Goal: Check status

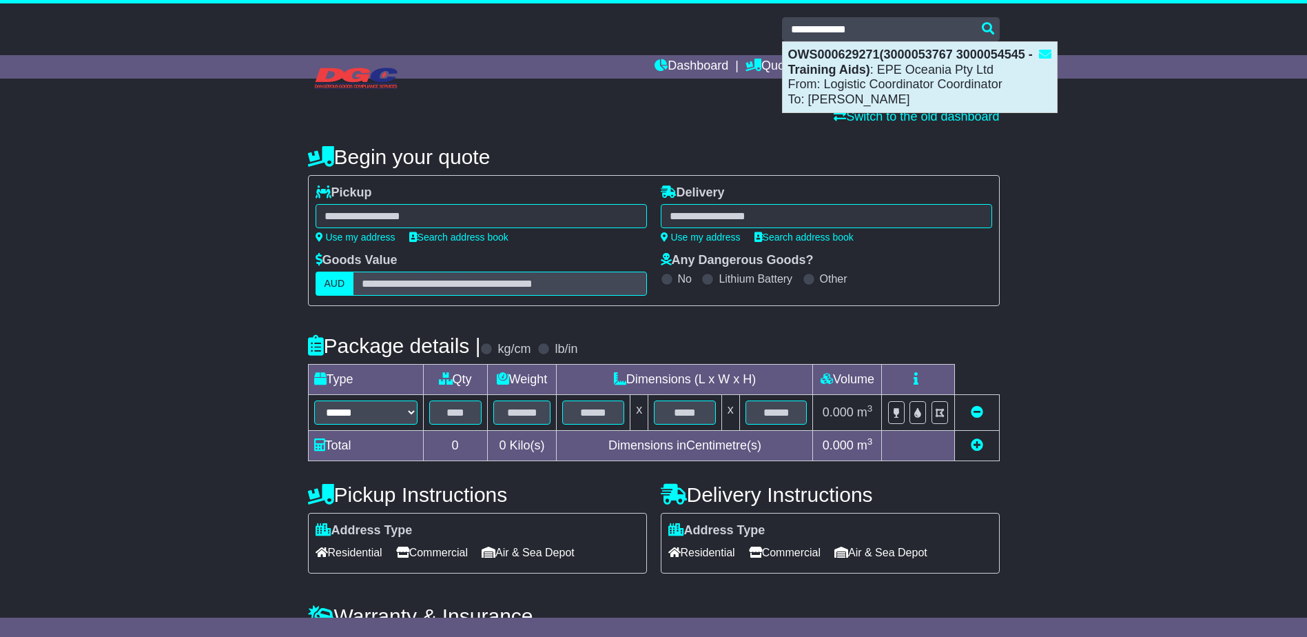
click at [859, 73] on strong "OWS000629271(3000053767 3000054545 - Training Aids)" at bounding box center [910, 62] width 245 height 29
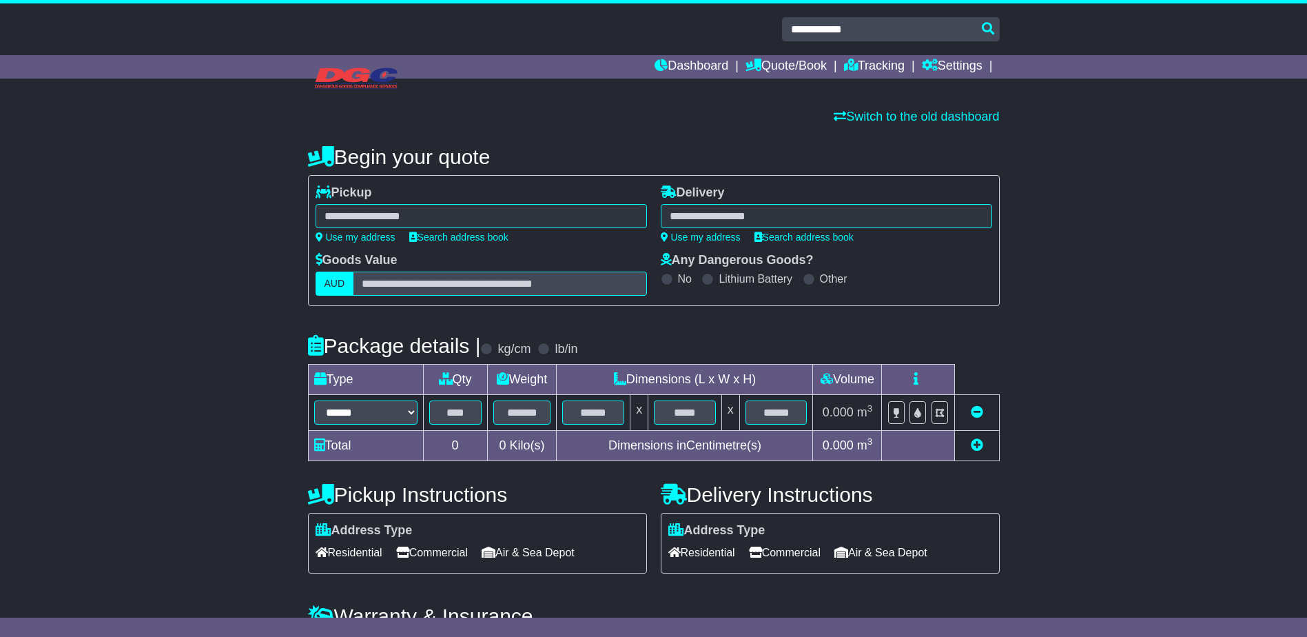
type input "**********"
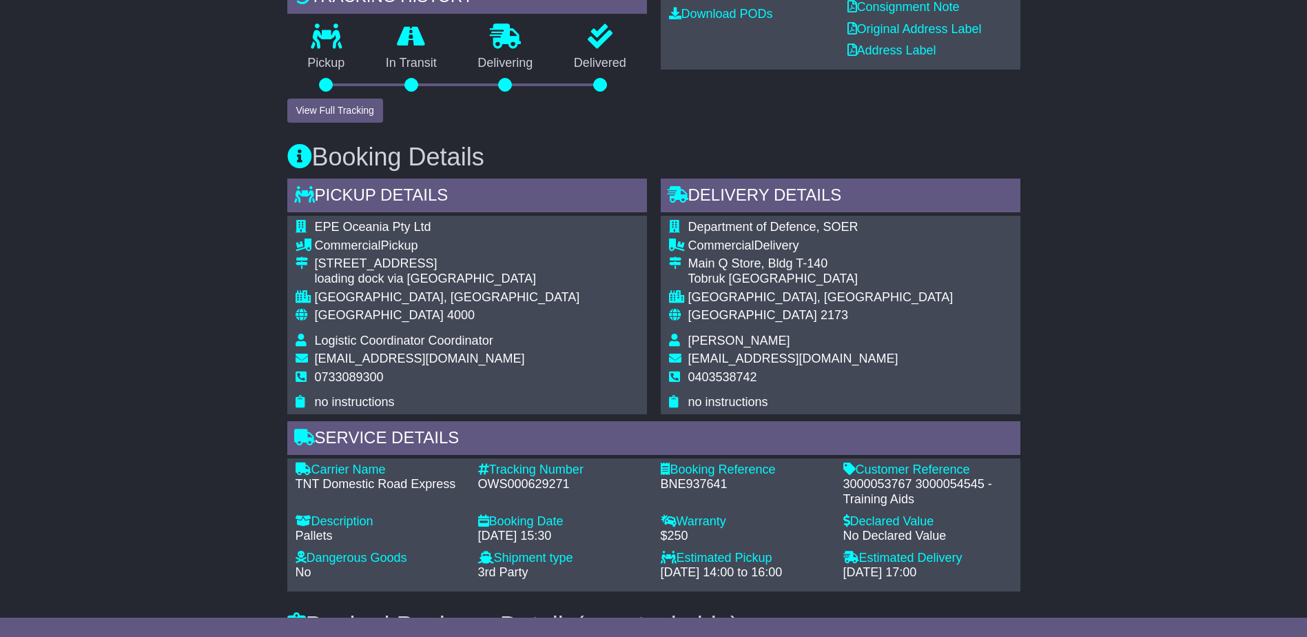
scroll to position [620, 0]
